Goal: Information Seeking & Learning: Find specific fact

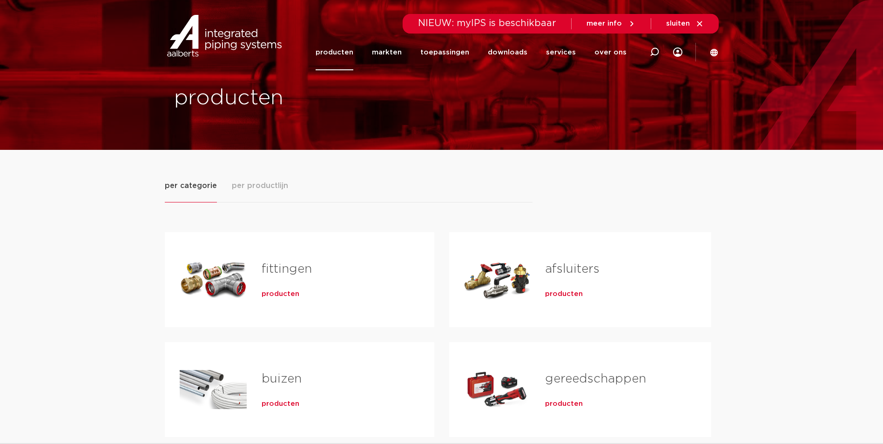
click at [525, 311] on div "Tabs. Open items met enter of spatie, sluit af met escape en navigeer met de pi…" at bounding box center [497, 279] width 67 height 65
click at [602, 269] on h2 "afsluiters" at bounding box center [613, 271] width 136 height 21
click at [597, 269] on link "afsluiters" at bounding box center [572, 269] width 54 height 12
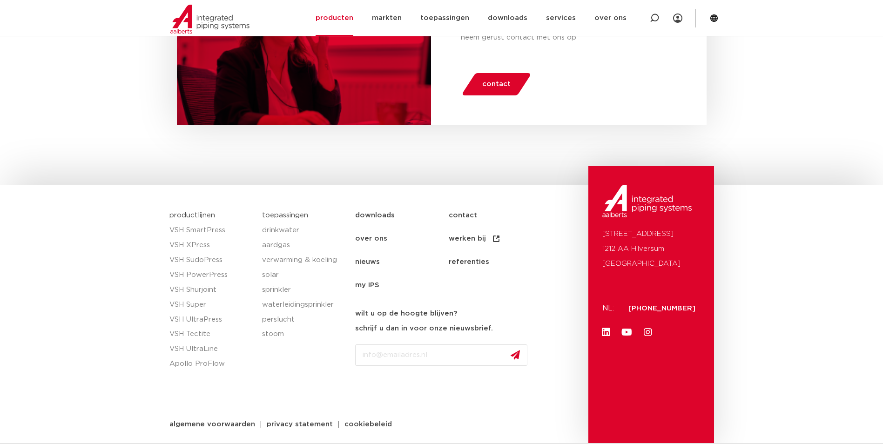
scroll to position [4390, 0]
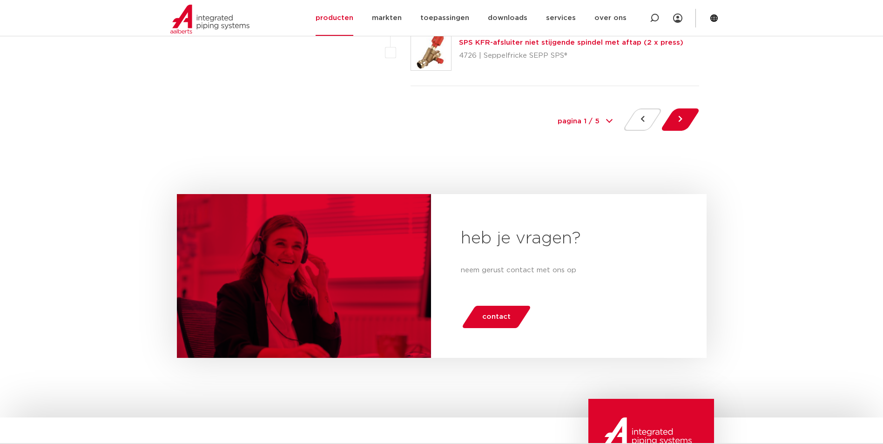
click at [611, 119] on div "pagina 1 / 5 1 2 3 4 5" at bounding box center [585, 121] width 70 height 21
click at [609, 118] on div "pagina 1 / 5 1 2 3 4 5" at bounding box center [585, 121] width 70 height 21
click at [608, 123] on select "pagina 1 / 5 1 2 3 4 5" at bounding box center [585, 121] width 70 height 21
select select "3"
click at [550, 111] on select "pagina 1 / 5 1 2 3 4 5" at bounding box center [585, 121] width 70 height 21
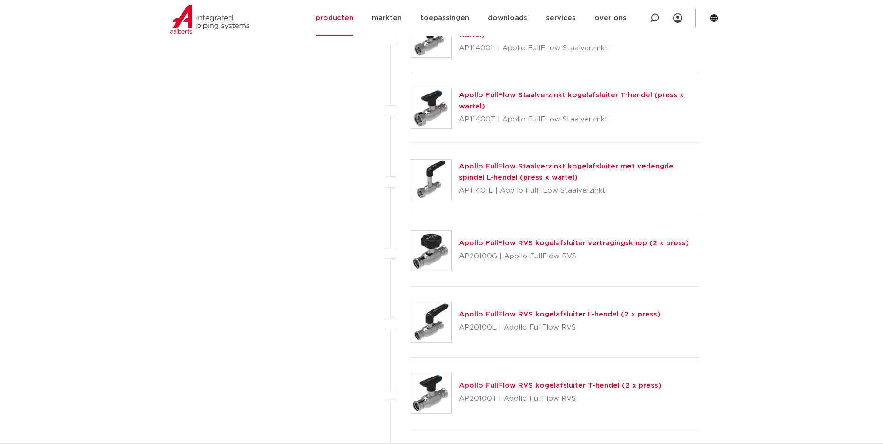
scroll to position [838, 0]
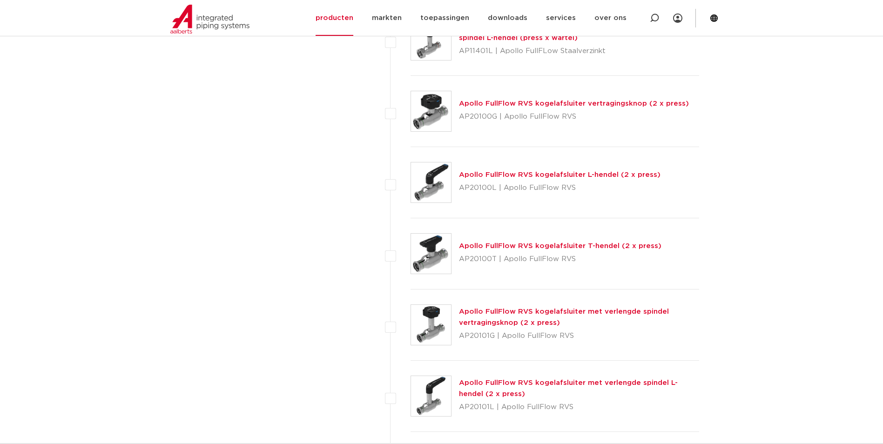
click at [522, 173] on link "Apollo FullFlow RVS kogelafsluiter L-[PERSON_NAME] (2 x press)" at bounding box center [560, 174] width 202 height 7
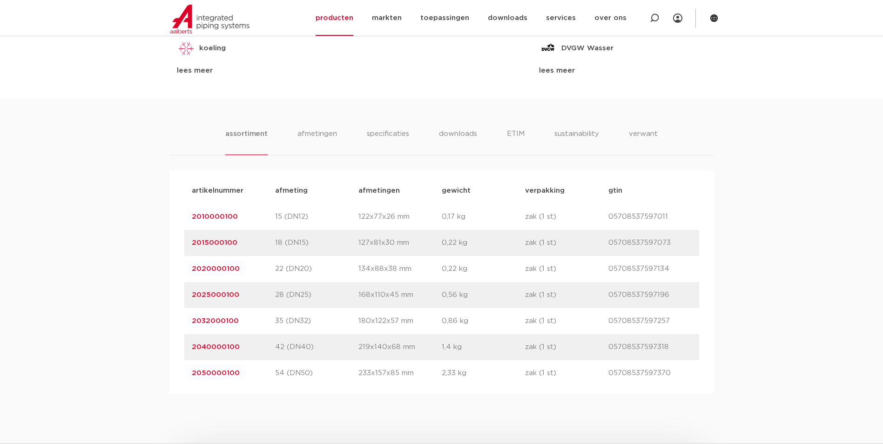
scroll to position [605, 0]
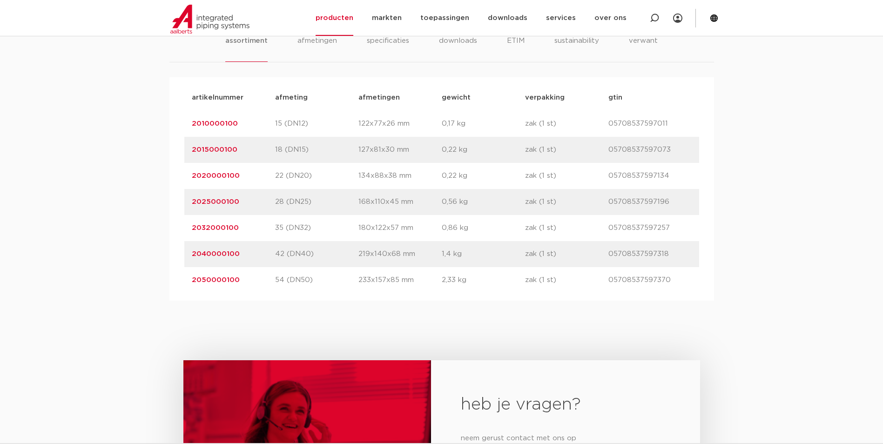
drag, startPoint x: 248, startPoint y: 257, endPoint x: 191, endPoint y: 261, distance: 57.0
click at [191, 261] on div "artikelnummer 2040000100 afmeting 42 (DN40) [GEOGRAPHIC_DATA] 219x140x68 mm gew…" at bounding box center [441, 254] width 515 height 26
copy link "2040000100"
drag, startPoint x: 254, startPoint y: 279, endPoint x: 182, endPoint y: 288, distance: 72.7
click at [182, 288] on div "artikelnummer afmeting [GEOGRAPHIC_DATA] gewicht verpakking gtin artikelnummer …" at bounding box center [441, 188] width 545 height 223
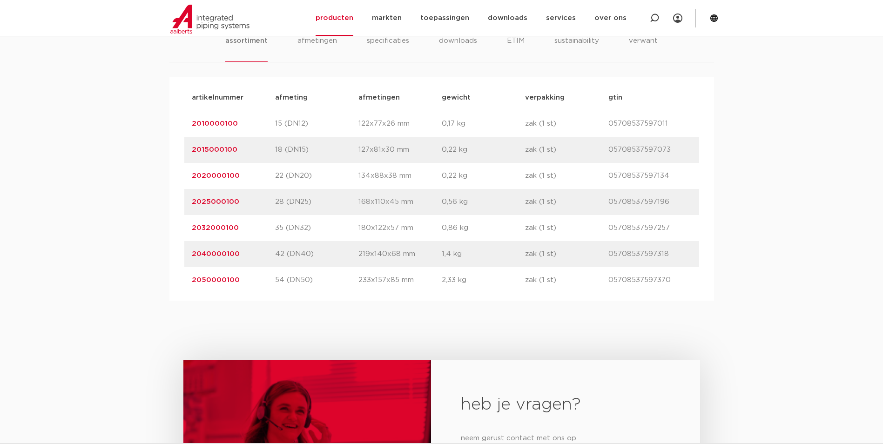
copy link "2050000100"
